Goal: Obtain resource: Obtain resource

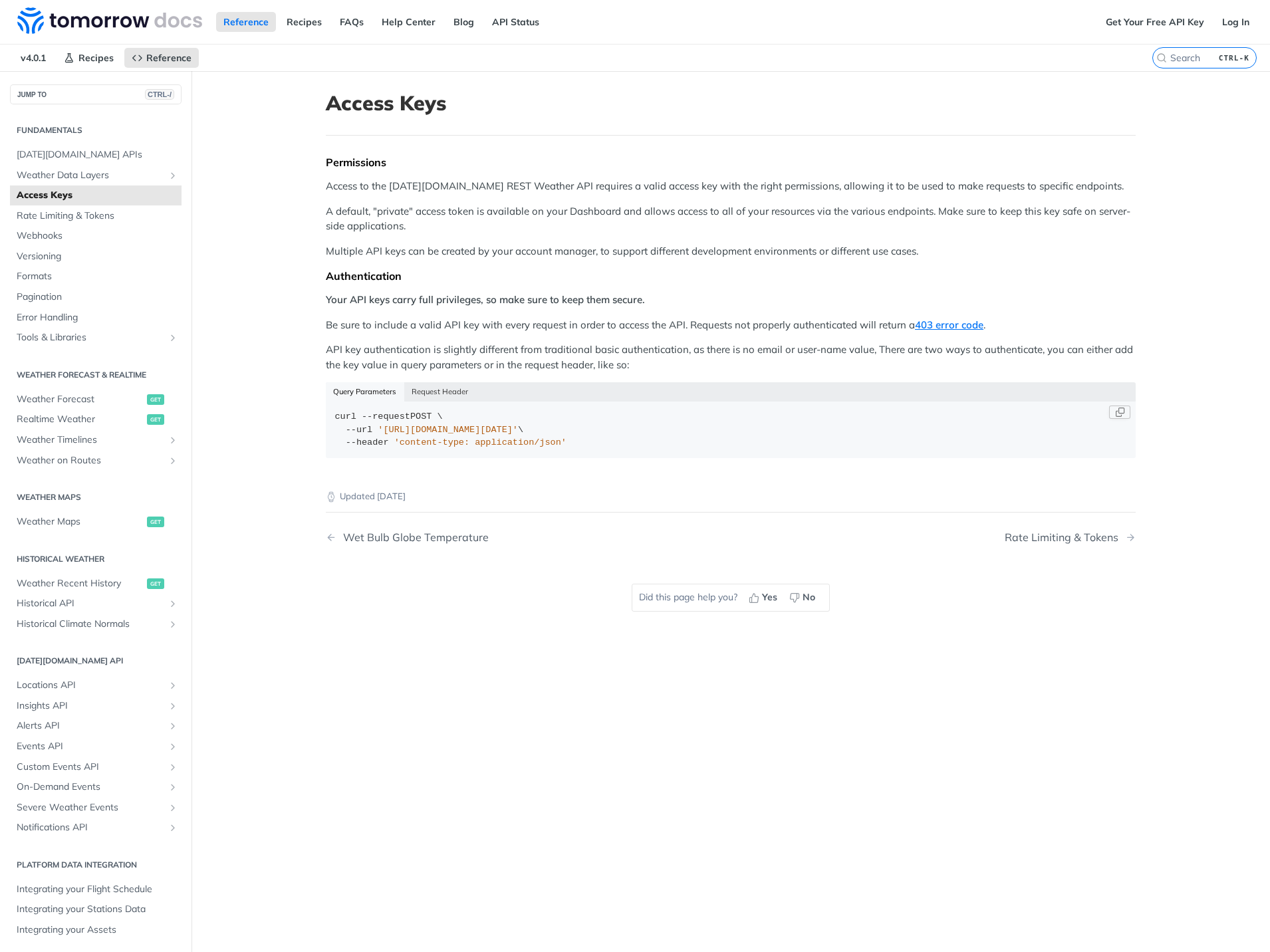
click at [555, 435] on div "curl --request POST \ --url '[URL][DOMAIN_NAME][DATE]' \ --header 'content-type…" at bounding box center [731, 430] width 792 height 39
click at [424, 388] on button "Request Header" at bounding box center [440, 391] width 72 height 19
click at [384, 393] on button "Query Parameters" at bounding box center [365, 391] width 79 height 19
click at [561, 435] on div "curl --request POST \ --url '[URL][DOMAIN_NAME][DATE]' \ --header 'content-type…" at bounding box center [731, 430] width 792 height 39
click at [93, 148] on span "[DATE][DOMAIN_NAME] APIs" at bounding box center [98, 154] width 162 height 13
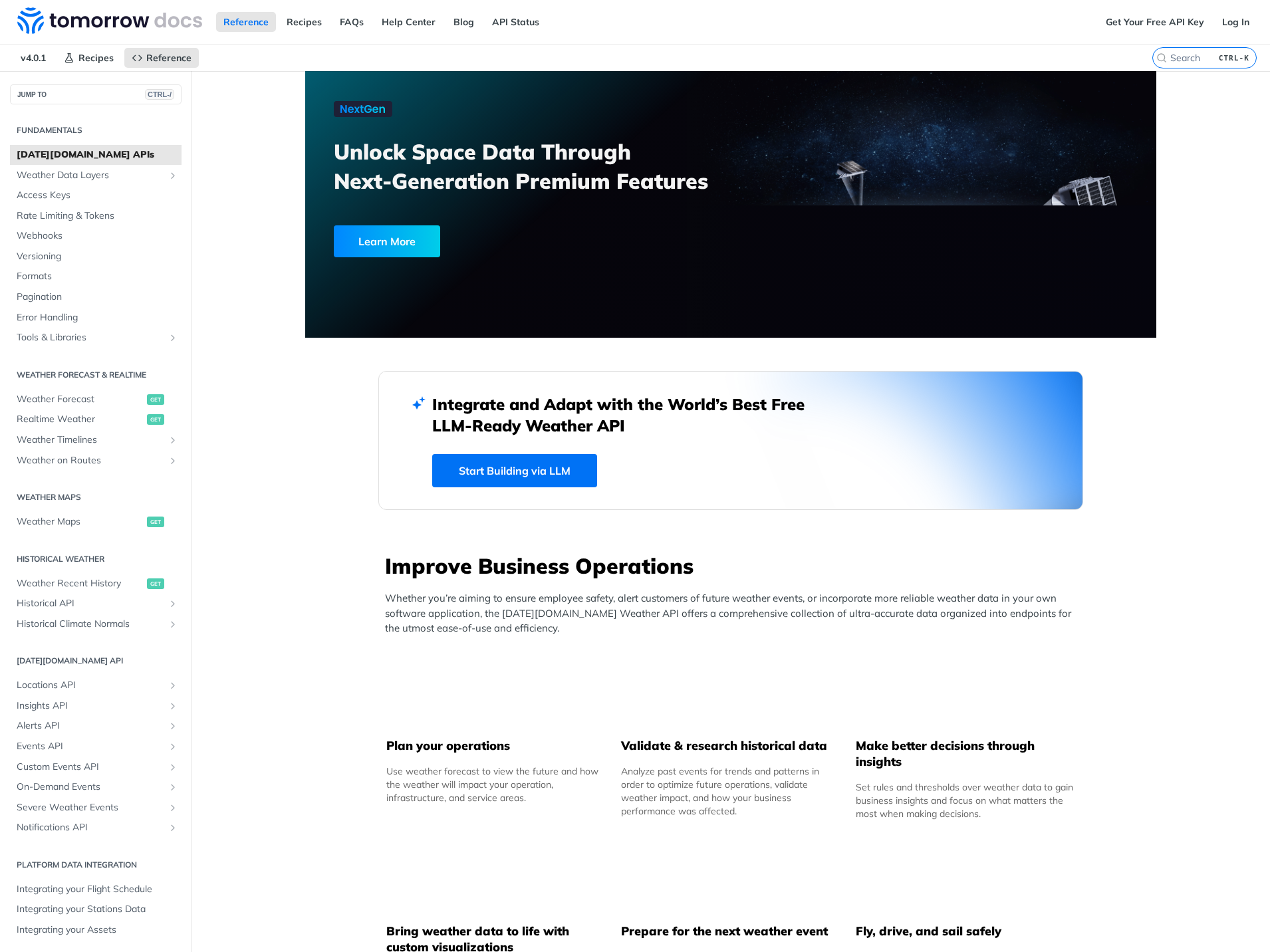
scroll to position [399, 0]
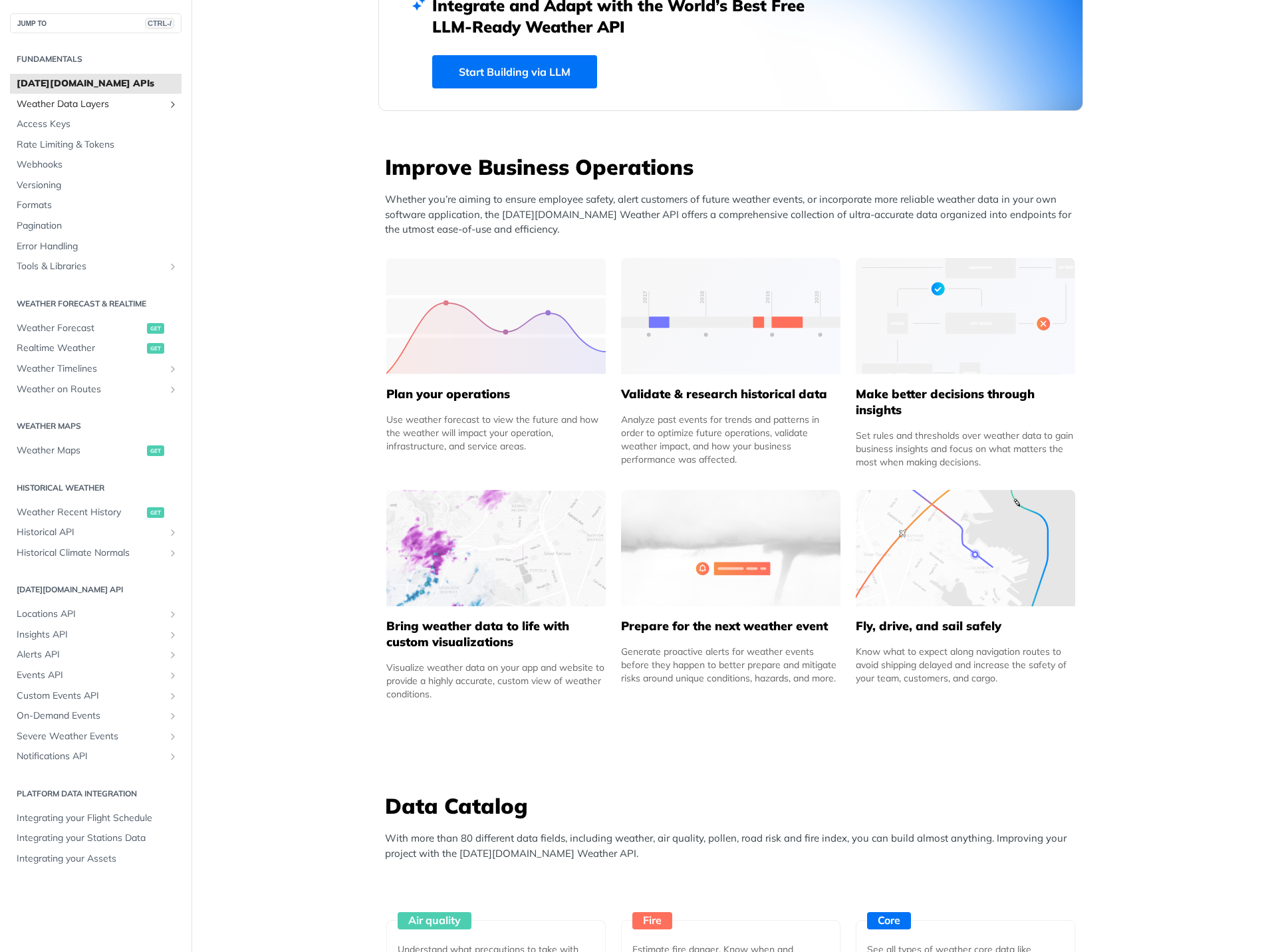
click at [75, 94] on link "Weather Data Layers" at bounding box center [96, 104] width 171 height 20
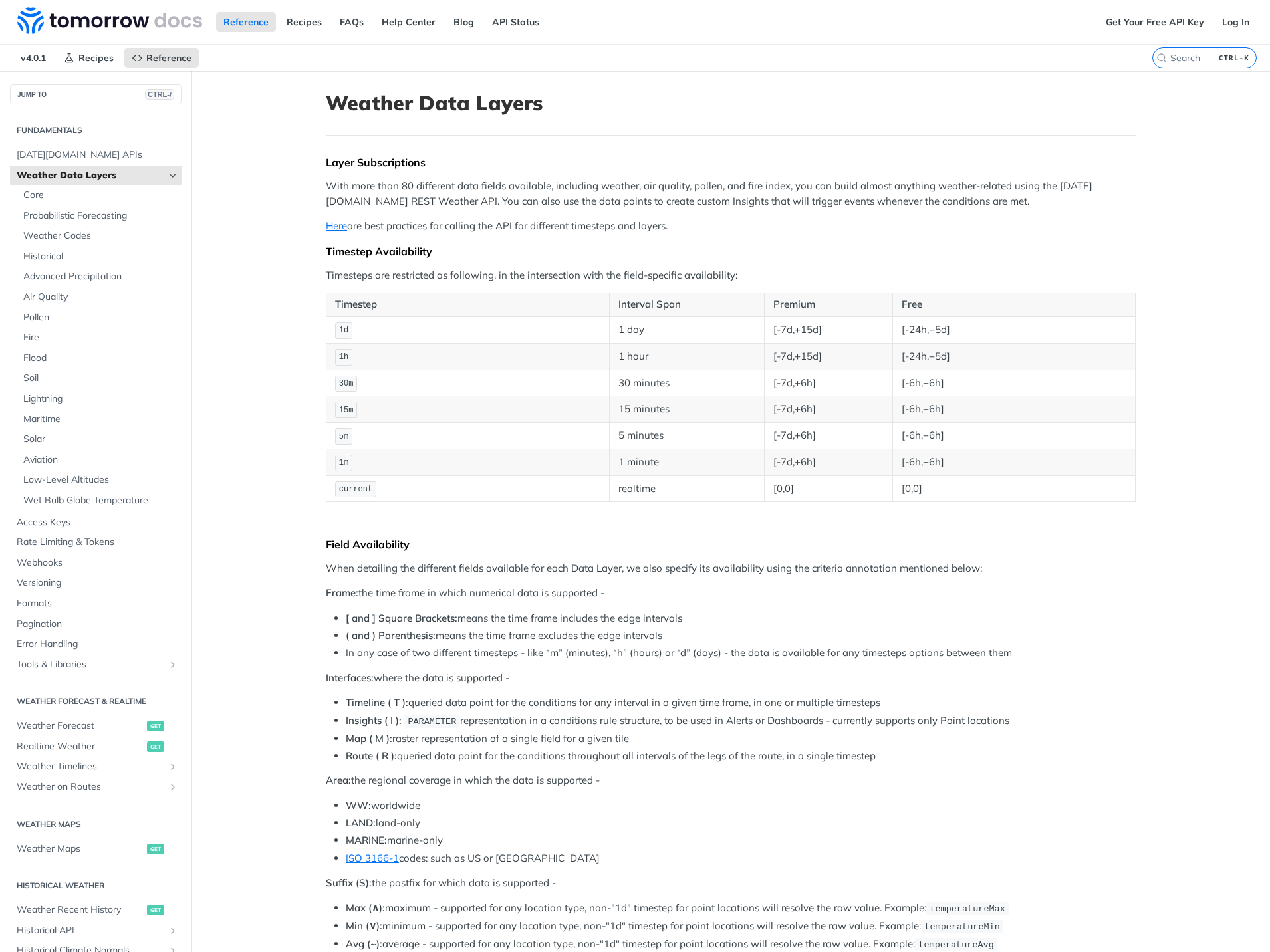
click at [56, 133] on h2 "Fundamentals" at bounding box center [96, 130] width 171 height 12
click at [60, 154] on span "[DATE][DOMAIN_NAME] APIs" at bounding box center [98, 154] width 162 height 13
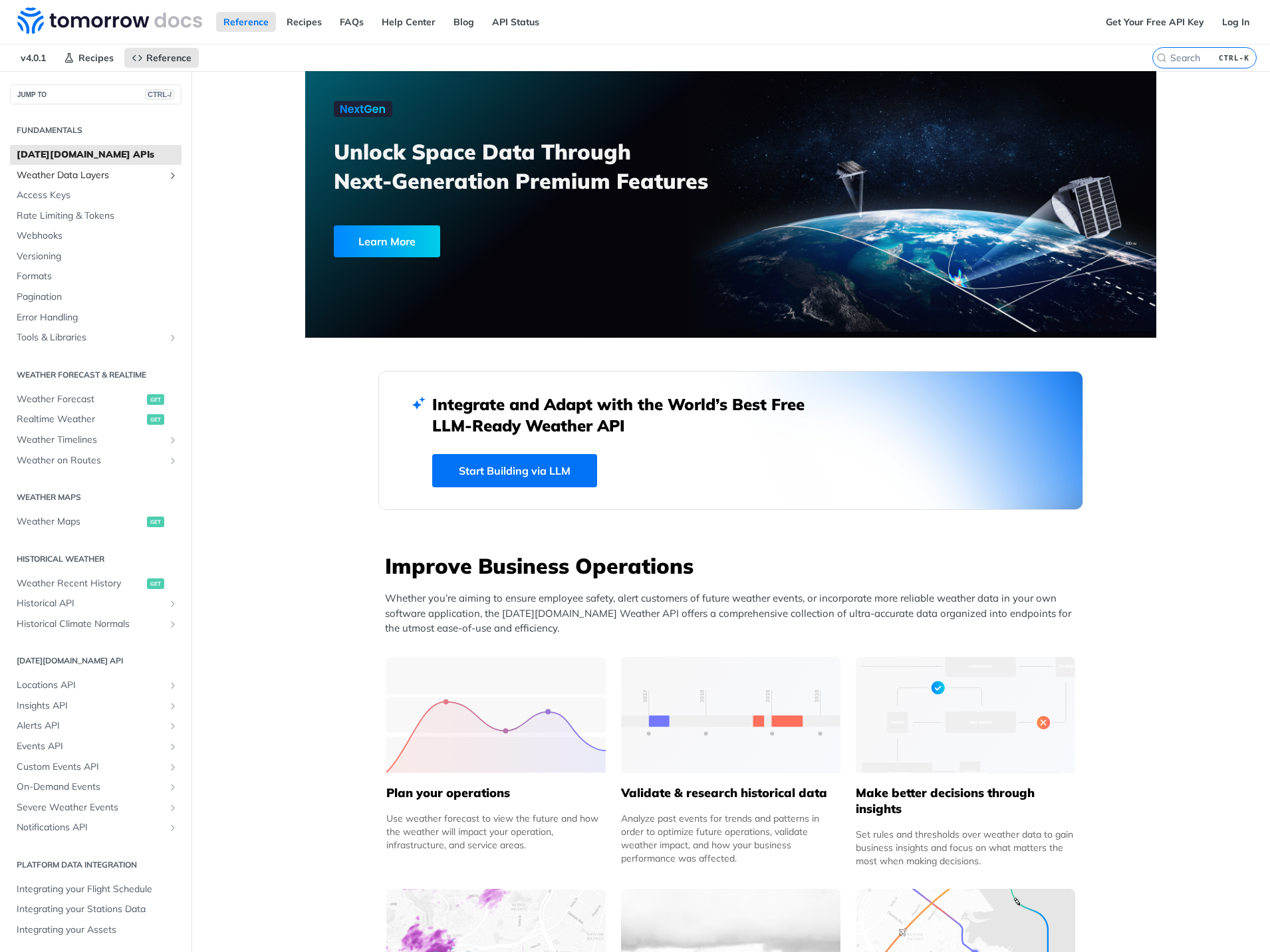
click at [65, 173] on span "Weather Data Layers" at bounding box center [91, 175] width 148 height 13
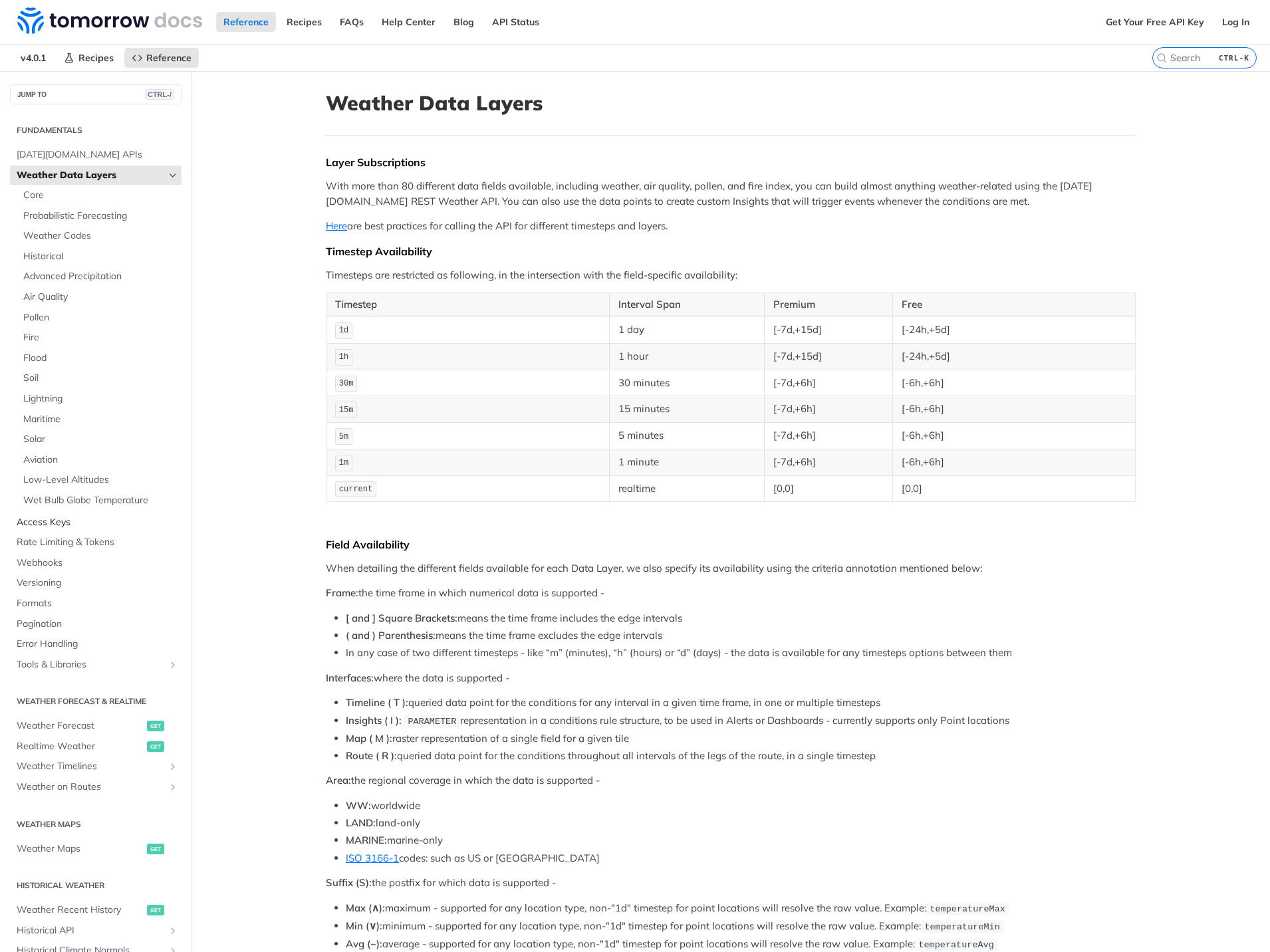
click at [69, 528] on span "Access Keys" at bounding box center [98, 522] width 162 height 13
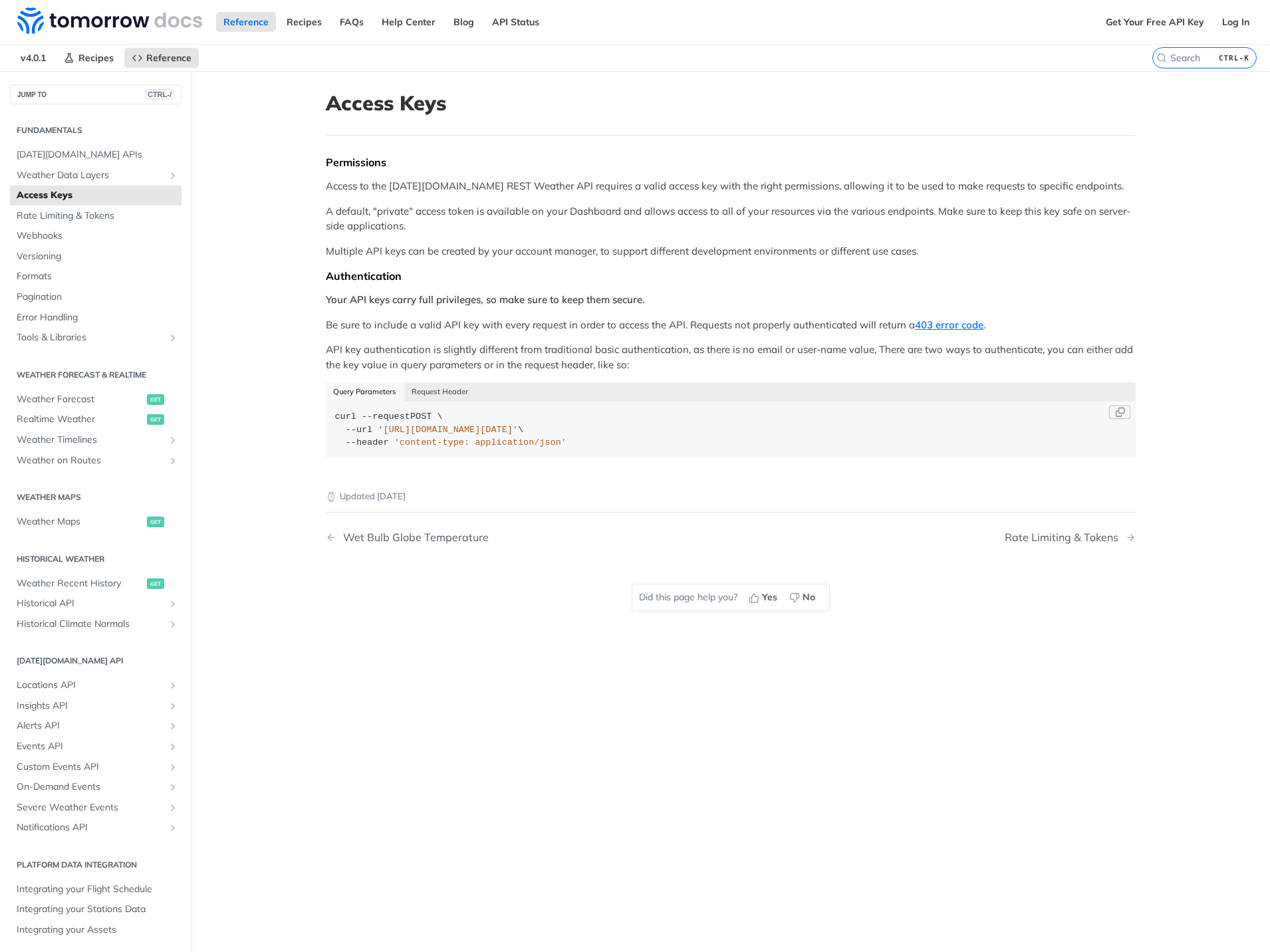
click at [526, 420] on div "curl --request POST \ --url '[URL][DOMAIN_NAME][DATE]' \ --header 'content-type…" at bounding box center [731, 430] width 792 height 39
click at [454, 394] on button "Request Header" at bounding box center [440, 391] width 72 height 19
click at [370, 392] on button "Query Parameters" at bounding box center [365, 391] width 79 height 19
drag, startPoint x: 589, startPoint y: 425, endPoint x: 598, endPoint y: 430, distance: 10.3
click at [518, 426] on span "'[URL][DOMAIN_NAME][DATE]'" at bounding box center [448, 430] width 140 height 10
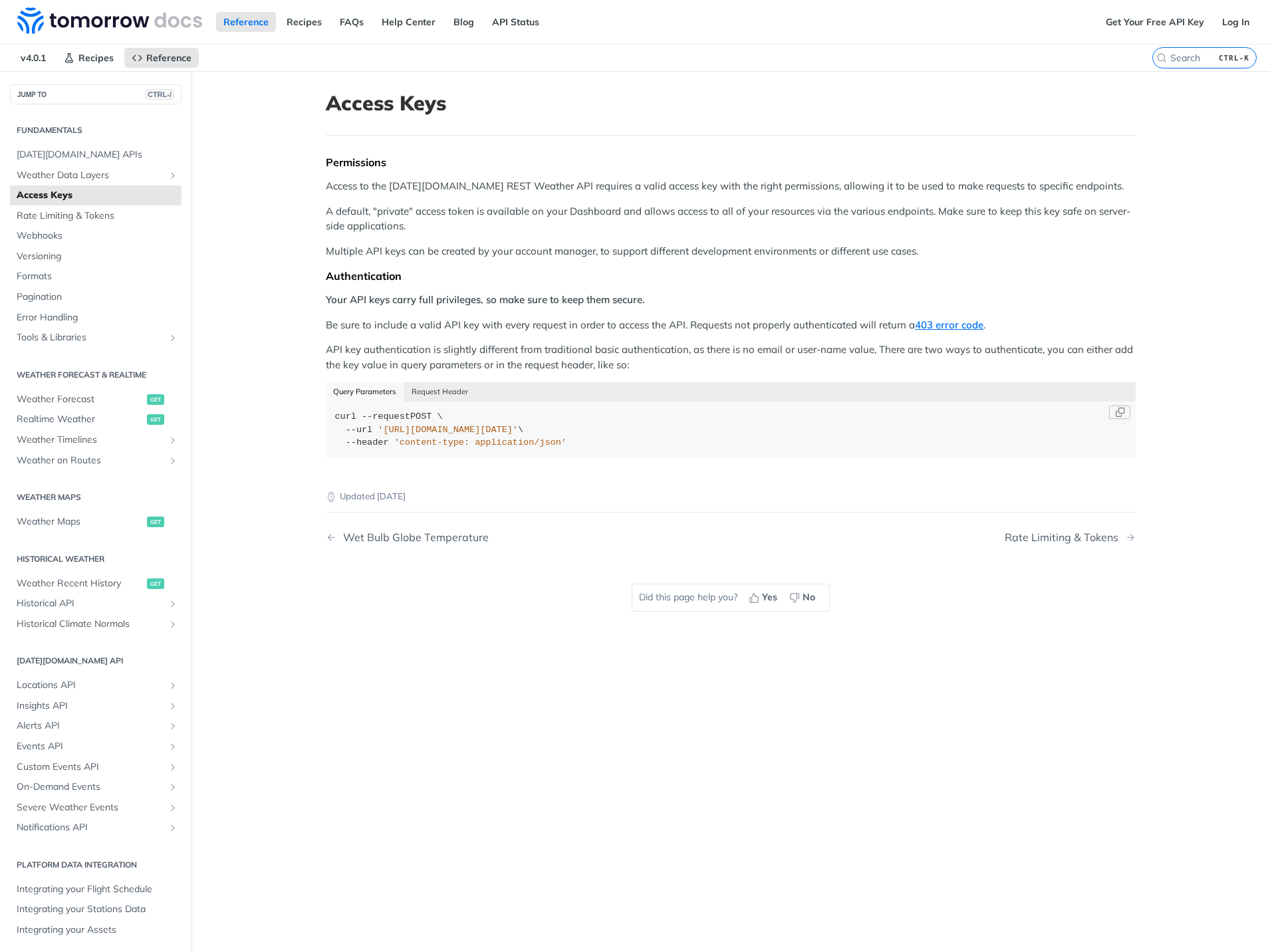
drag, startPoint x: 629, startPoint y: 430, endPoint x: 372, endPoint y: 433, distance: 257.0
click at [378, 433] on span "'[URL][DOMAIN_NAME][DATE]'" at bounding box center [448, 430] width 140 height 10
copy span "[URL][DOMAIN_NAME][DATE]'"
click at [1153, 29] on link "Get Your Free API Key" at bounding box center [1155, 22] width 113 height 20
